Goal: Information Seeking & Learning: Learn about a topic

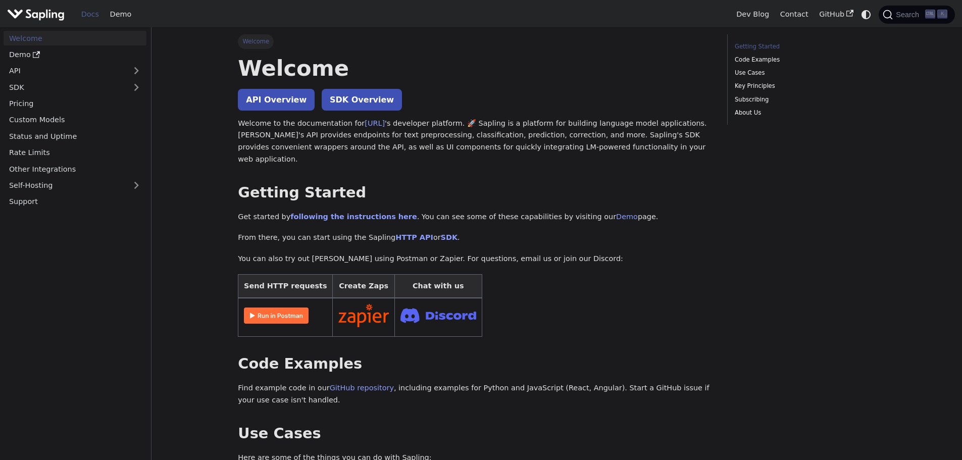
drag, startPoint x: 436, startPoint y: 9, endPoint x: 510, endPoint y: -35, distance: 86.5
